Goal: Task Accomplishment & Management: Manage account settings

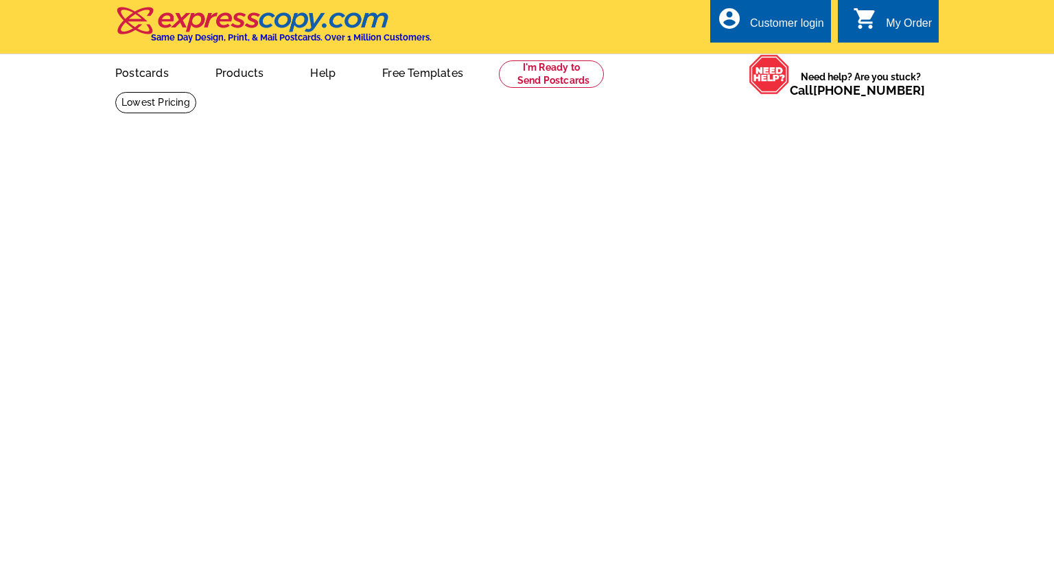
click at [796, 18] on div "Customer login" at bounding box center [787, 26] width 74 height 19
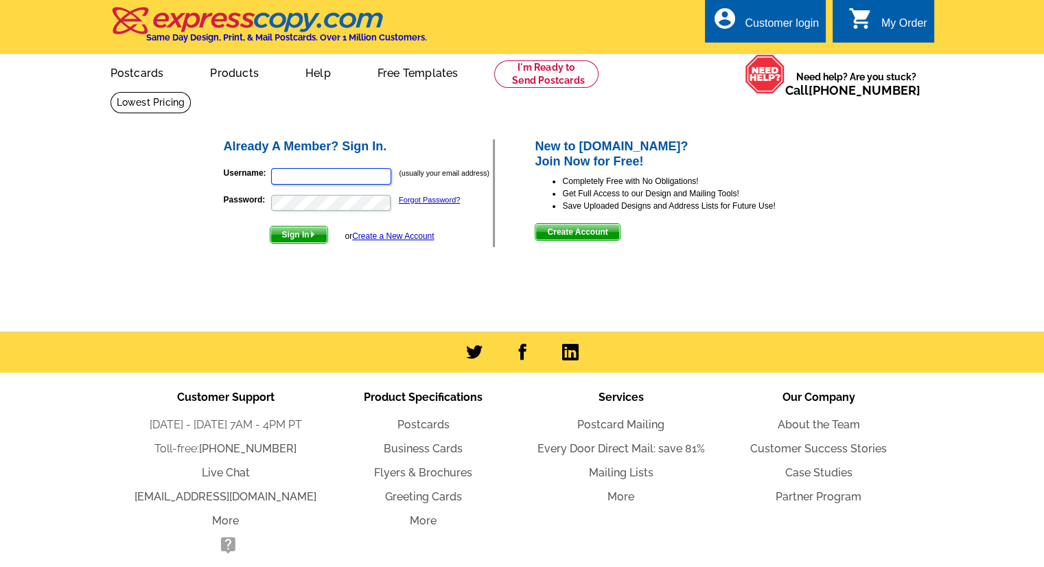
type input "[EMAIL_ADDRESS][DOMAIN_NAME]"
click at [296, 237] on span "Sign In" at bounding box center [298, 234] width 57 height 16
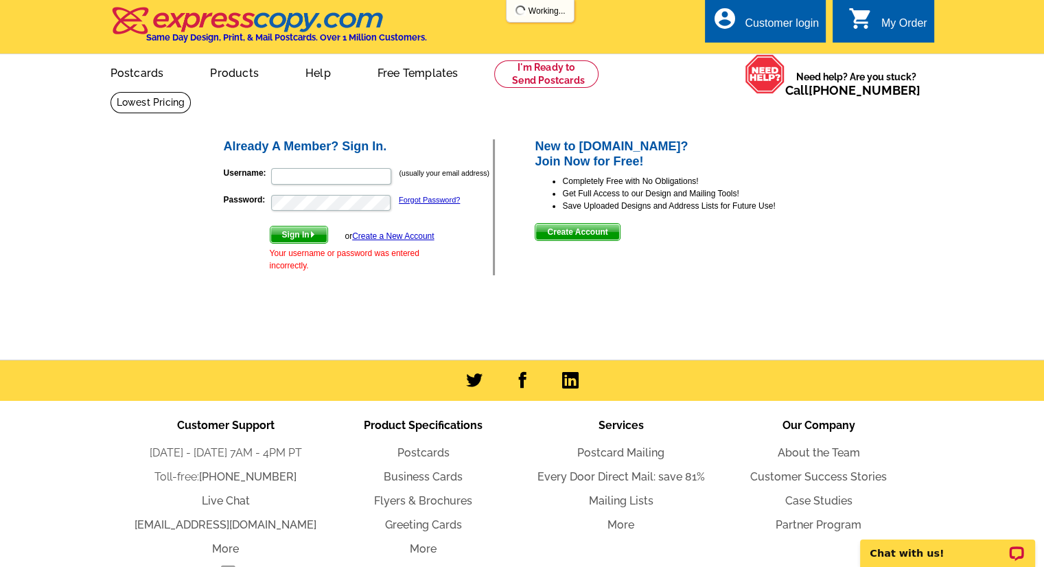
type input "[EMAIL_ADDRESS][DOMAIN_NAME]"
click at [296, 236] on span "Sign In" at bounding box center [298, 234] width 57 height 16
type input "[EMAIL_ADDRESS][DOMAIN_NAME]"
click at [419, 204] on link "Forgot Password?" at bounding box center [429, 200] width 61 height 8
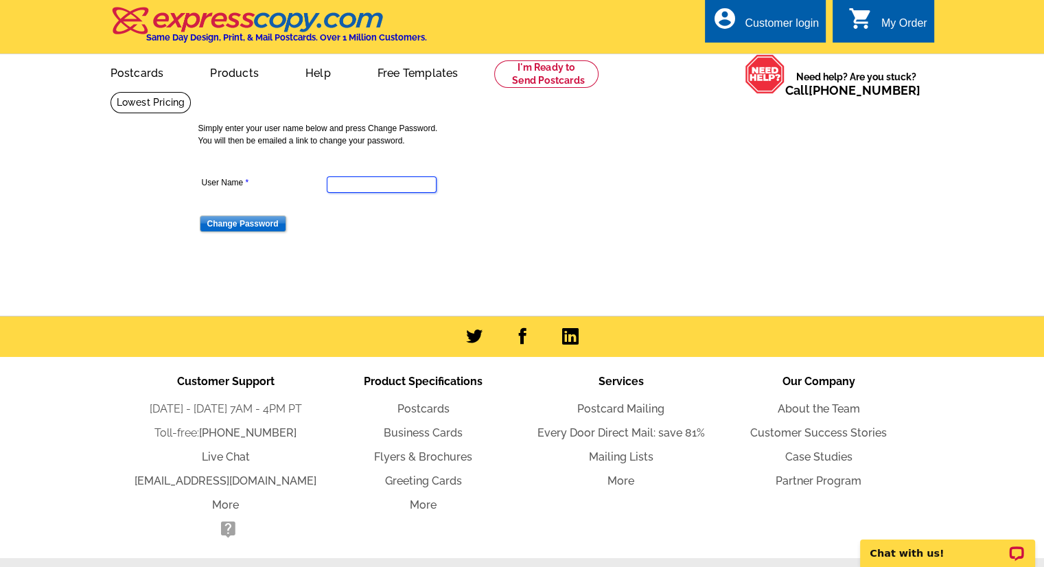
click at [349, 187] on input "User Name" at bounding box center [382, 184] width 110 height 16
type input "[EMAIL_ADDRESS][DOMAIN_NAME]"
drag, startPoint x: 242, startPoint y: 220, endPoint x: 257, endPoint y: 215, distance: 15.8
click at [242, 219] on input "Change Password" at bounding box center [243, 223] width 86 height 16
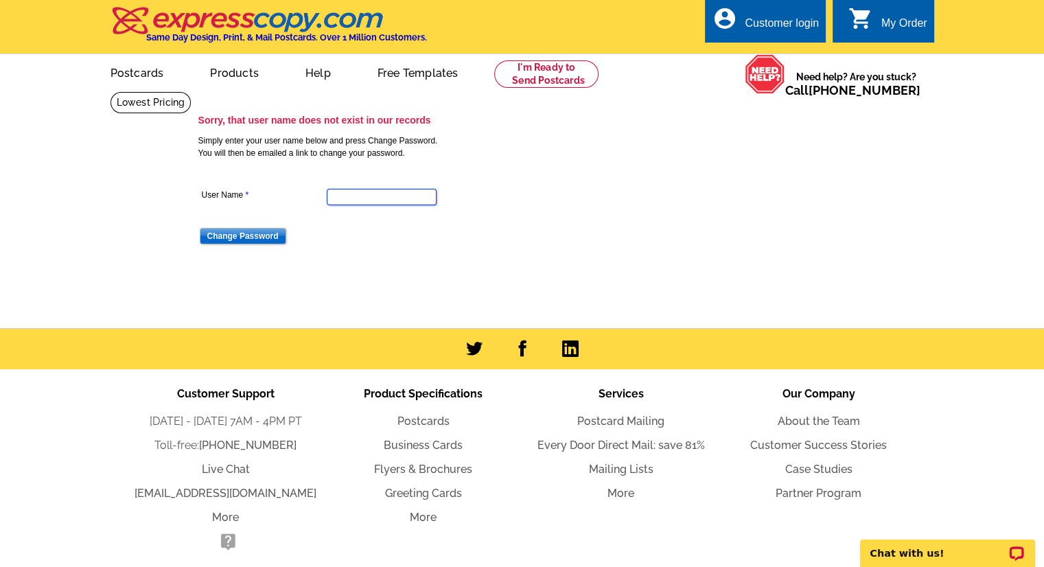
click at [352, 193] on input "User Name" at bounding box center [382, 197] width 110 height 16
type input "[EMAIL_ADDRESS][DOMAIN_NAME]"
click at [244, 237] on input "Change Password" at bounding box center [243, 236] width 86 height 16
click at [990, 198] on main "Sorry, that user name does not exist in our records Simply enter your user name…" at bounding box center [522, 209] width 1044 height 237
click at [731, 32] on div "account_circle Customer login" at bounding box center [765, 20] width 121 height 43
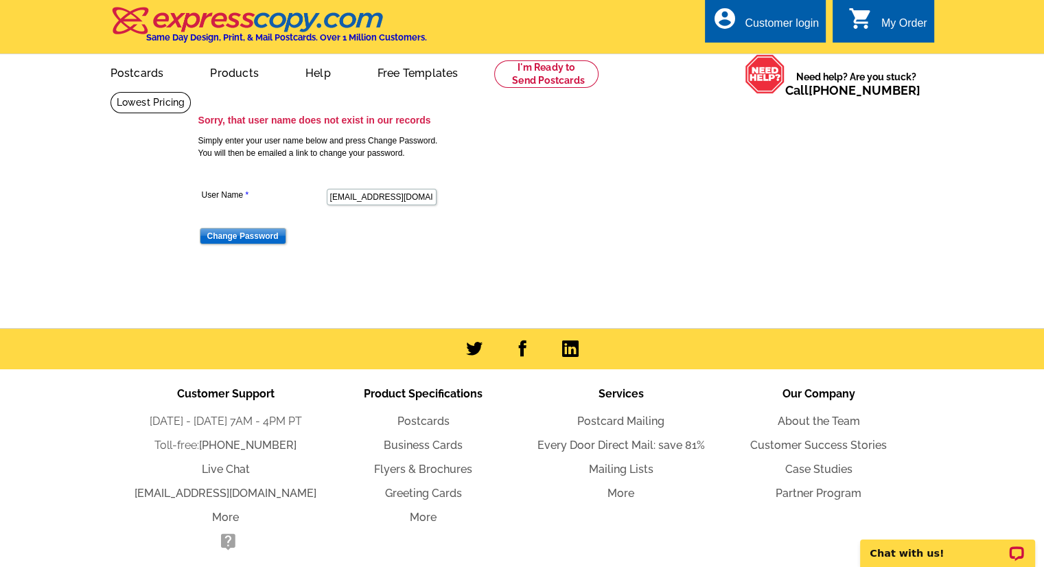
click at [745, 28] on div "Customer login" at bounding box center [782, 26] width 74 height 19
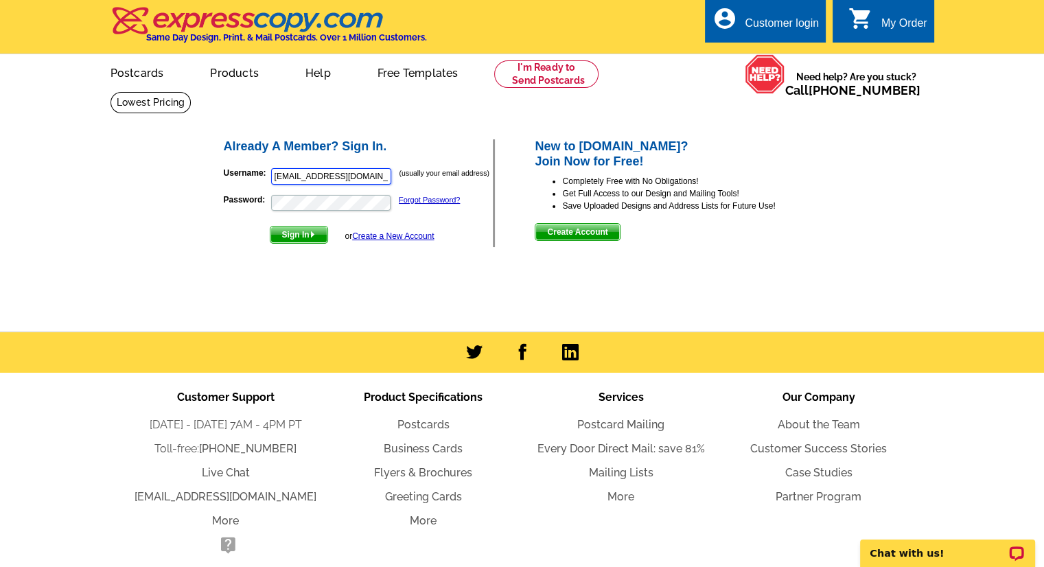
drag, startPoint x: 368, startPoint y: 176, endPoint x: 262, endPoint y: 173, distance: 106.4
click at [266, 173] on p "Username: [EMAIL_ADDRESS][DOMAIN_NAME] (usually your email address)" at bounding box center [359, 176] width 270 height 19
type input "[EMAIL_ADDRESS][DOMAIN_NAME]"
click at [307, 237] on span "Sign In" at bounding box center [298, 234] width 57 height 16
